Goal: Information Seeking & Learning: Learn about a topic

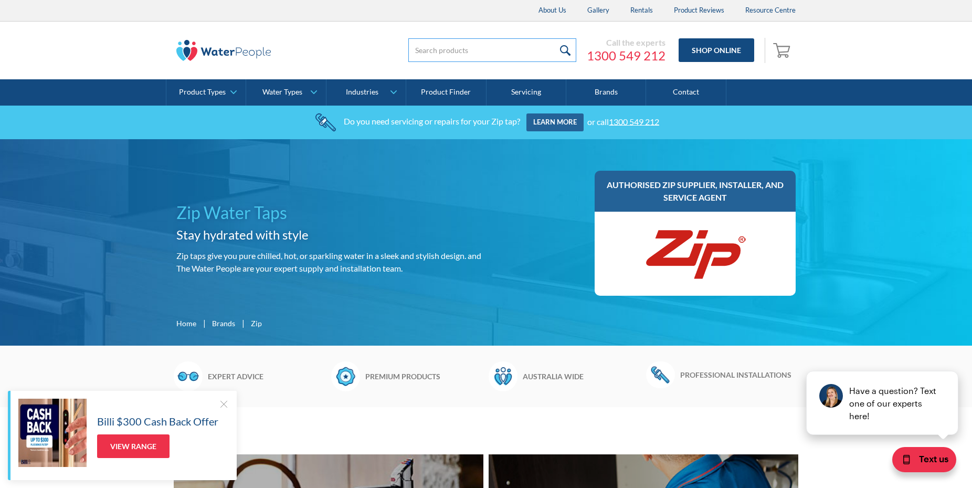
click at [415, 50] on input "search" at bounding box center [492, 50] width 168 height 24
type input "Classic Accessible"
click at [564, 47] on input "submit" at bounding box center [565, 50] width 23 height 24
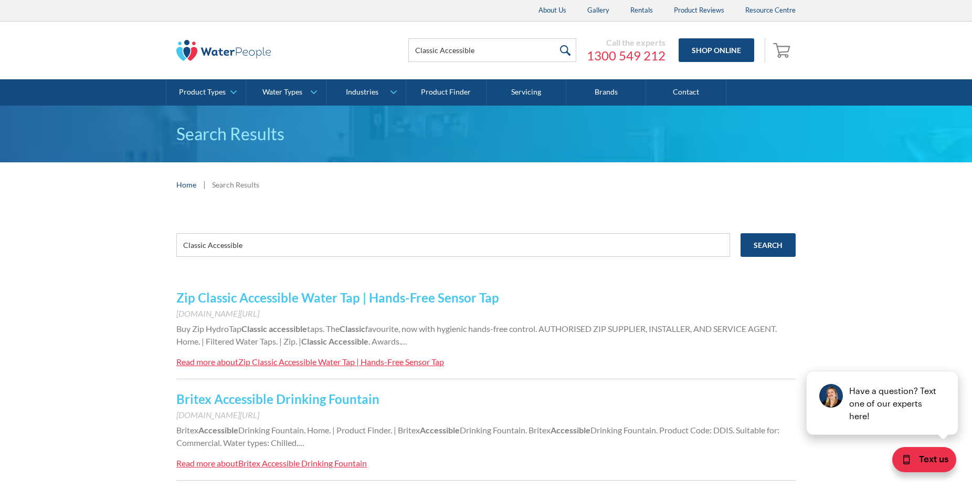
click at [307, 300] on link "Zip Classic Accessible Water Tap | Hands-Free Sensor Tap" at bounding box center [337, 297] width 323 height 15
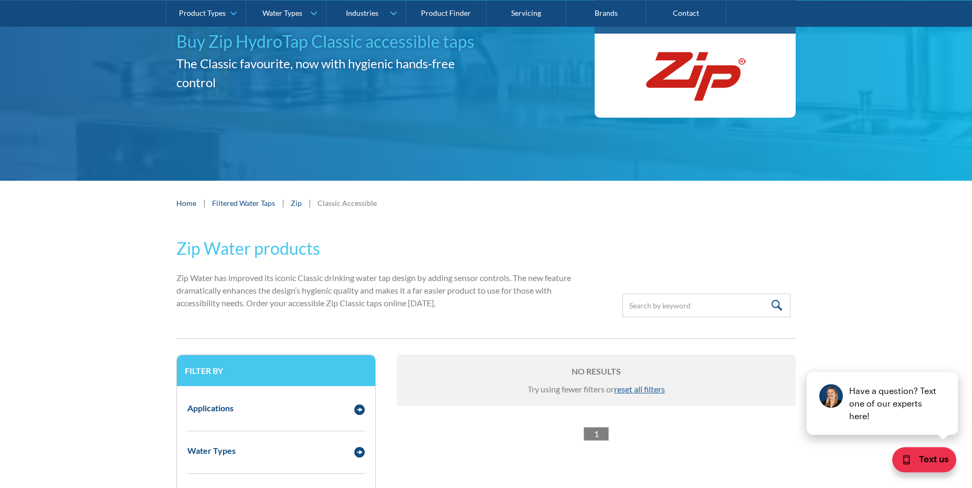
scroll to position [107, 0]
